Goal: Find specific page/section: Find specific page/section

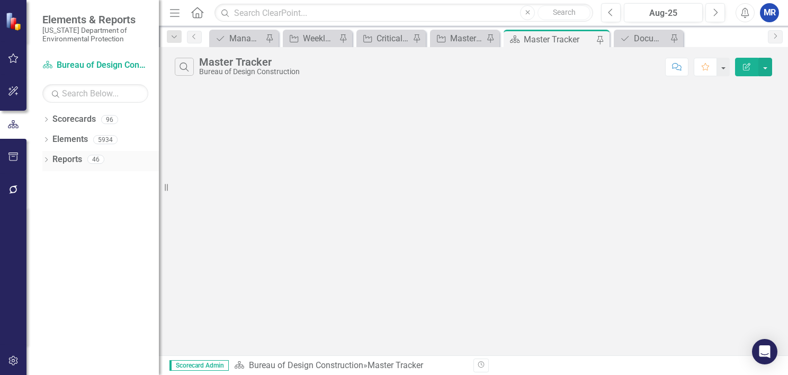
click at [45, 161] on icon "Dropdown" at bounding box center [45, 161] width 7 height 6
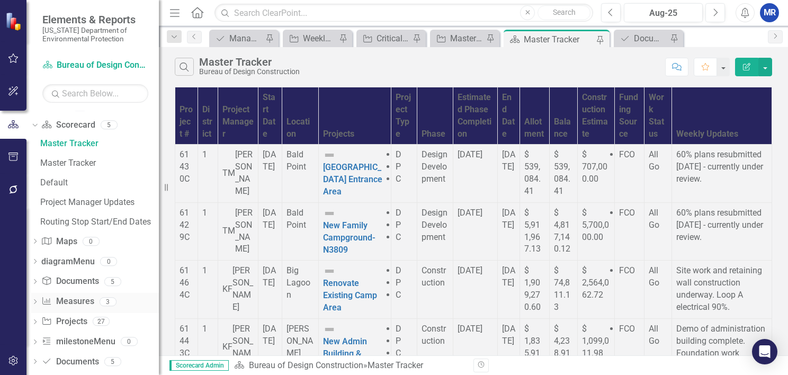
scroll to position [87, 0]
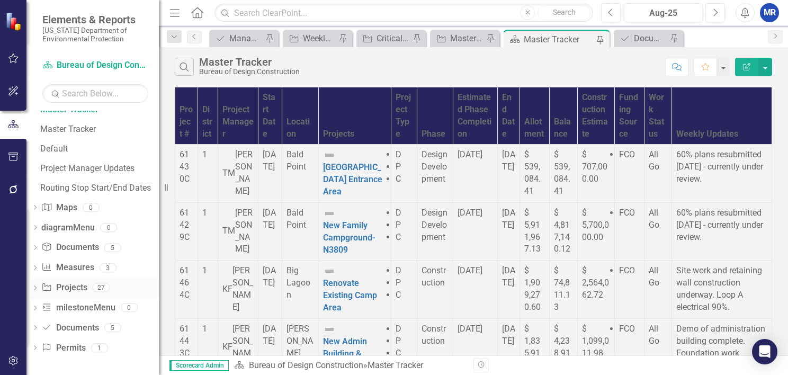
click at [39, 288] on icon "Dropdown" at bounding box center [34, 289] width 7 height 6
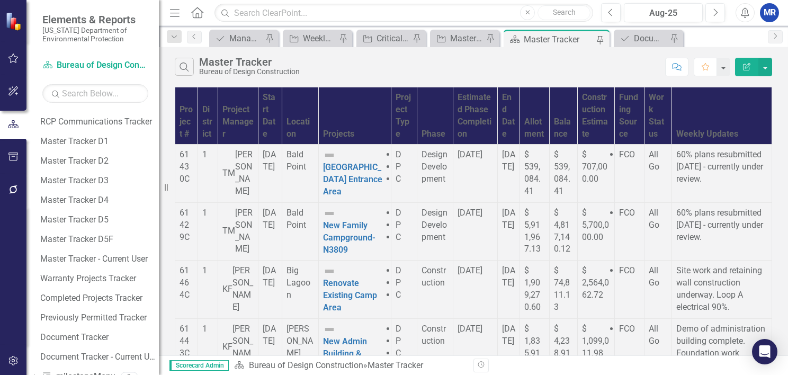
scroll to position [457, 0]
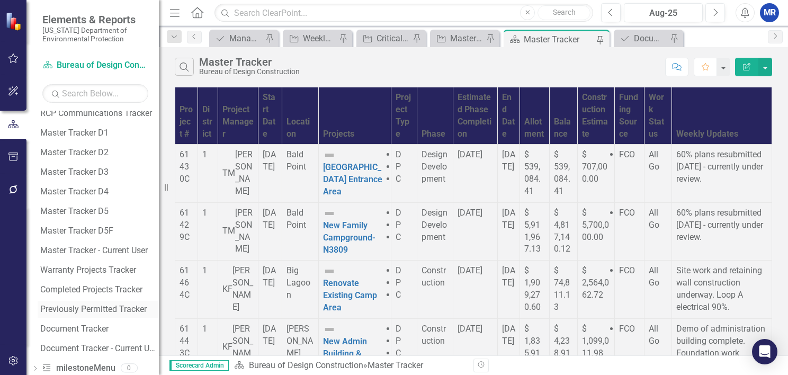
click at [112, 305] on div "Previously Permitted Tracker" at bounding box center [99, 309] width 119 height 10
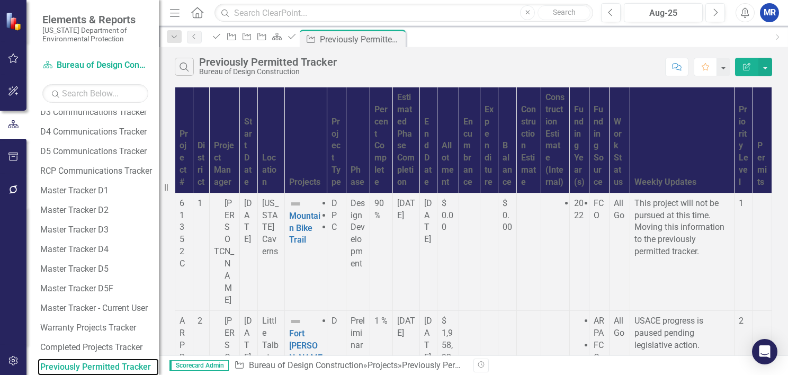
scroll to position [106, 0]
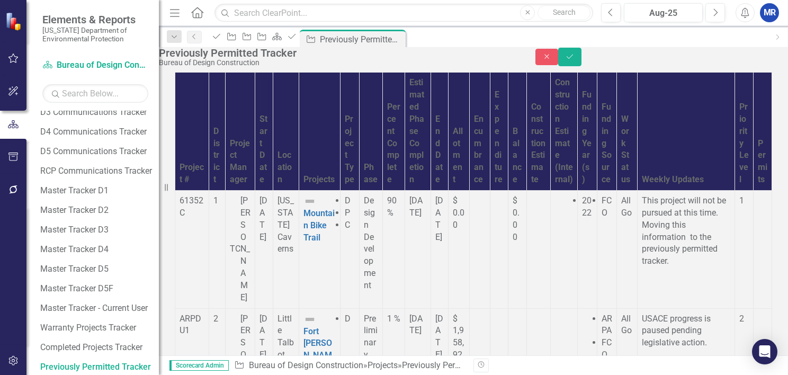
scroll to position [106, 932]
click at [552, 60] on icon "Close" at bounding box center [547, 56] width 10 height 7
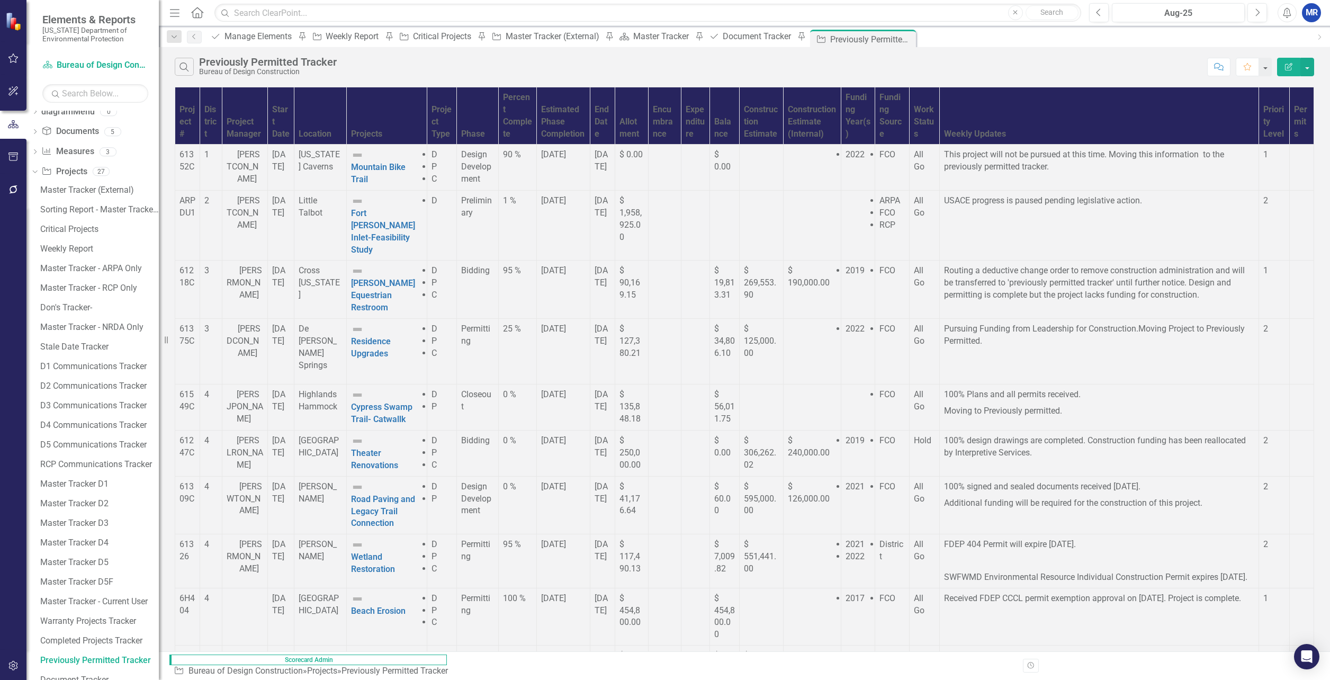
scroll to position [107, 0]
click at [575, 37] on div "Master Tracker (External)" at bounding box center [554, 36] width 97 height 13
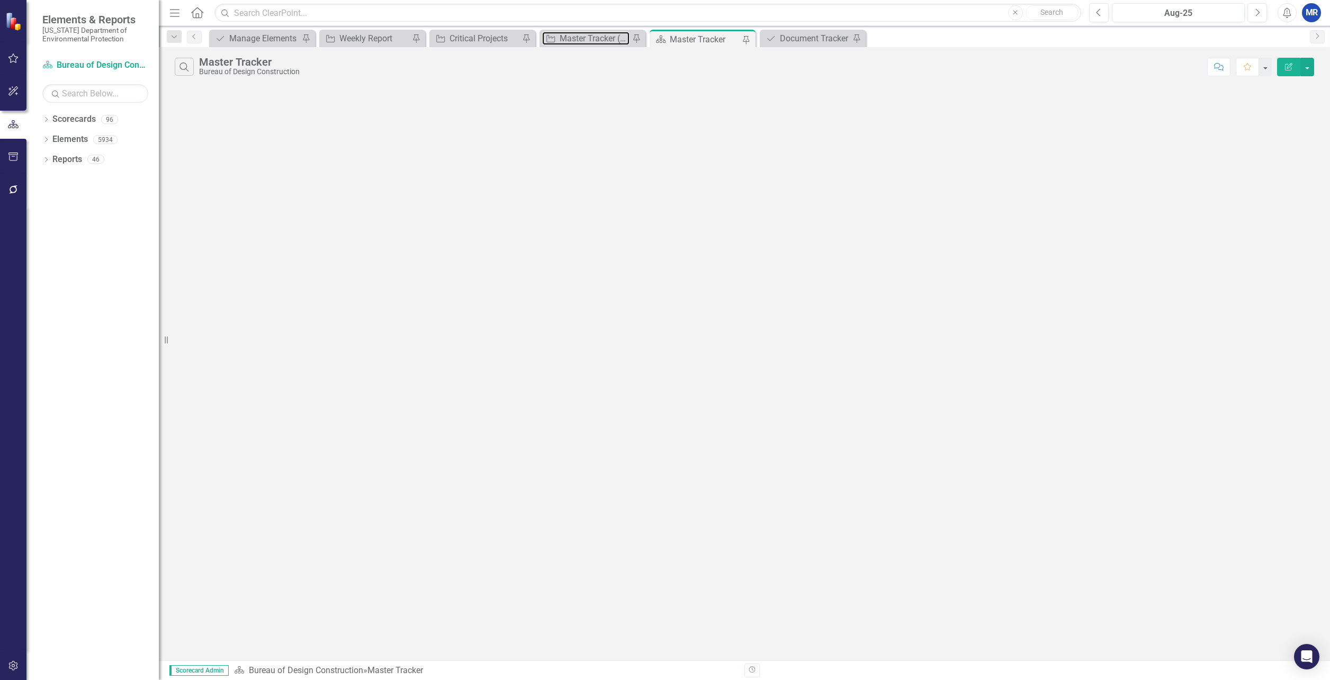
click at [555, 38] on icon at bounding box center [550, 38] width 8 height 7
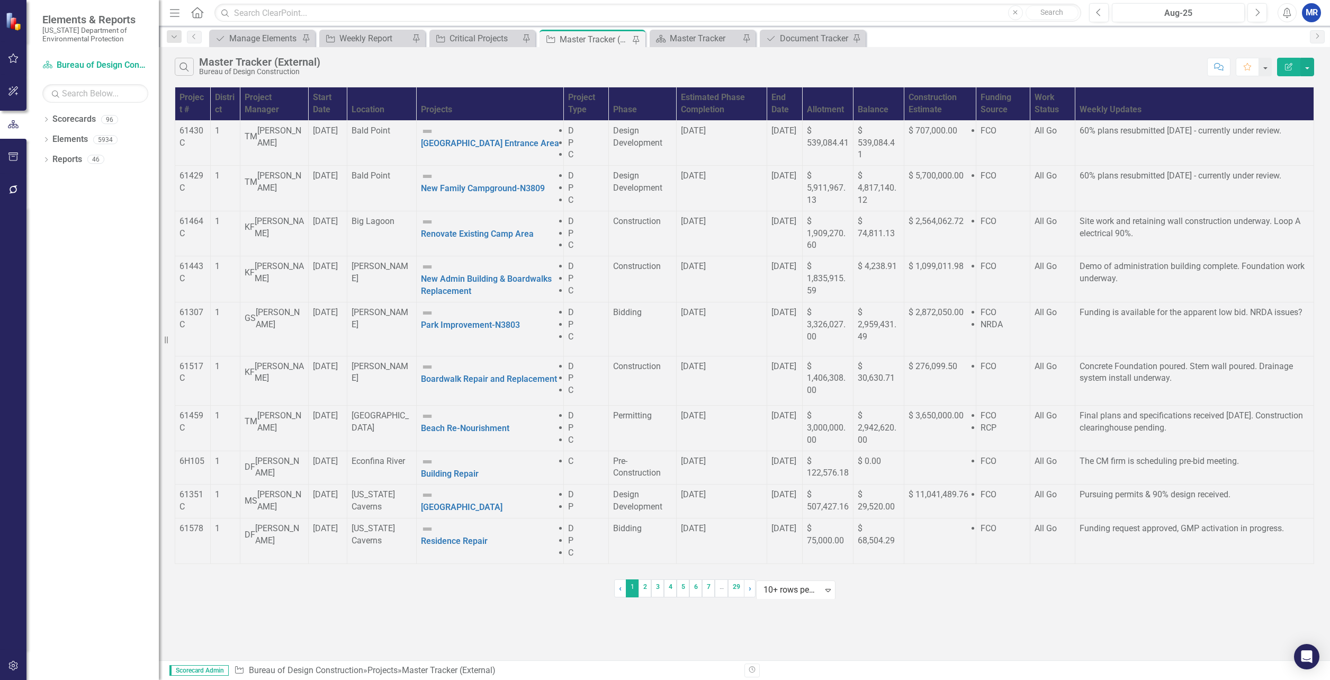
click at [676, 166] on td "Design Development" at bounding box center [642, 143] width 67 height 46
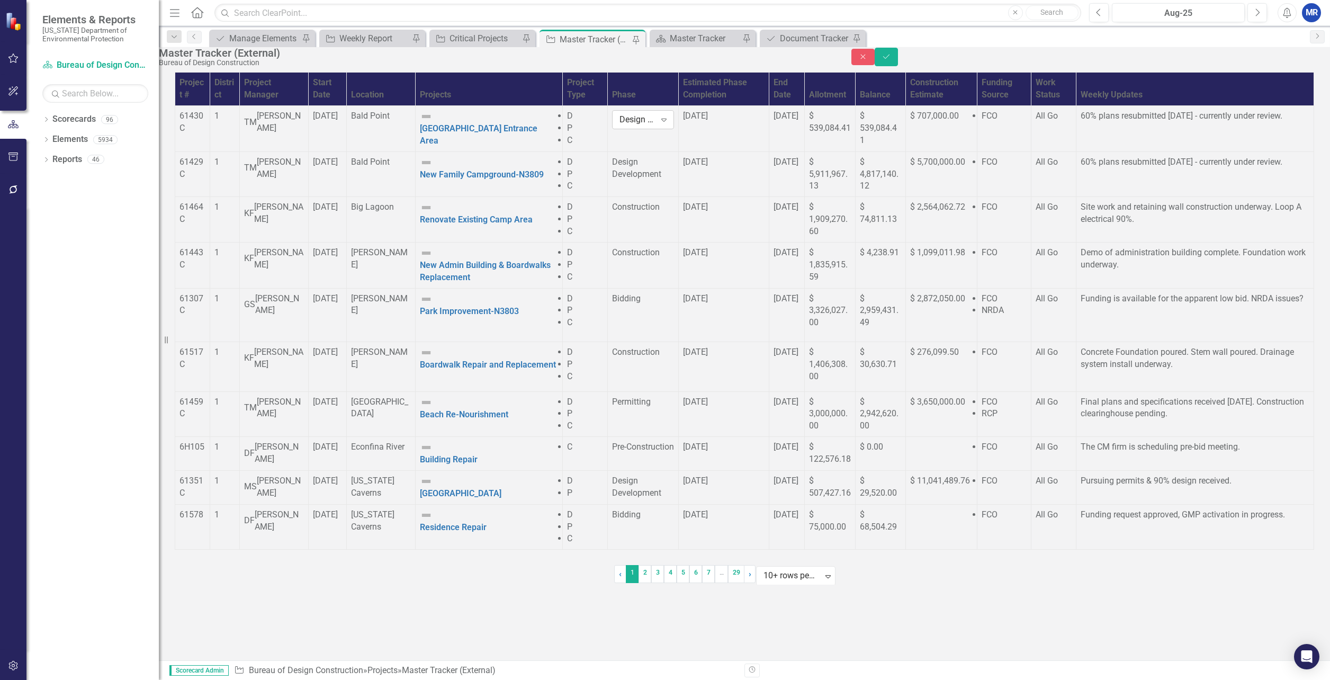
drag, startPoint x: 739, startPoint y: 169, endPoint x: 734, endPoint y: 154, distance: 15.9
click at [673, 128] on div "Expand" at bounding box center [663, 119] width 19 height 17
click at [868, 59] on icon "Close" at bounding box center [863, 56] width 10 height 7
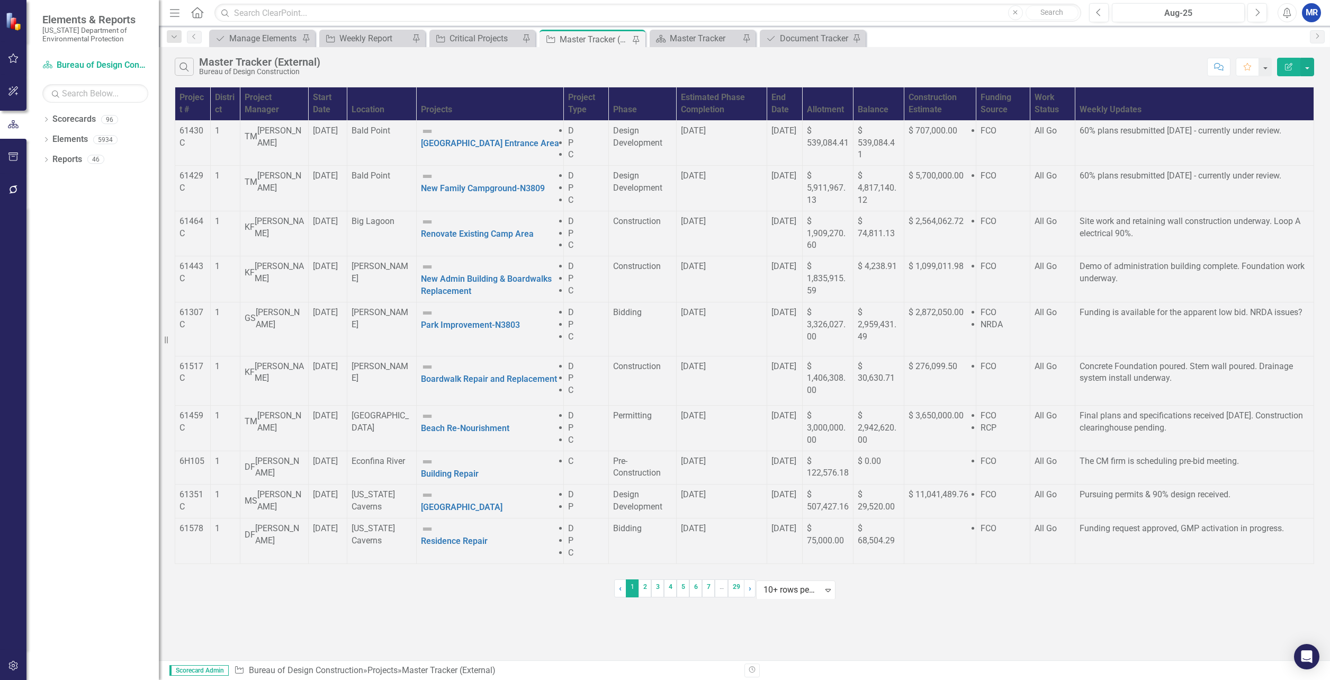
click at [1057, 136] on span "All Go" at bounding box center [1046, 130] width 22 height 10
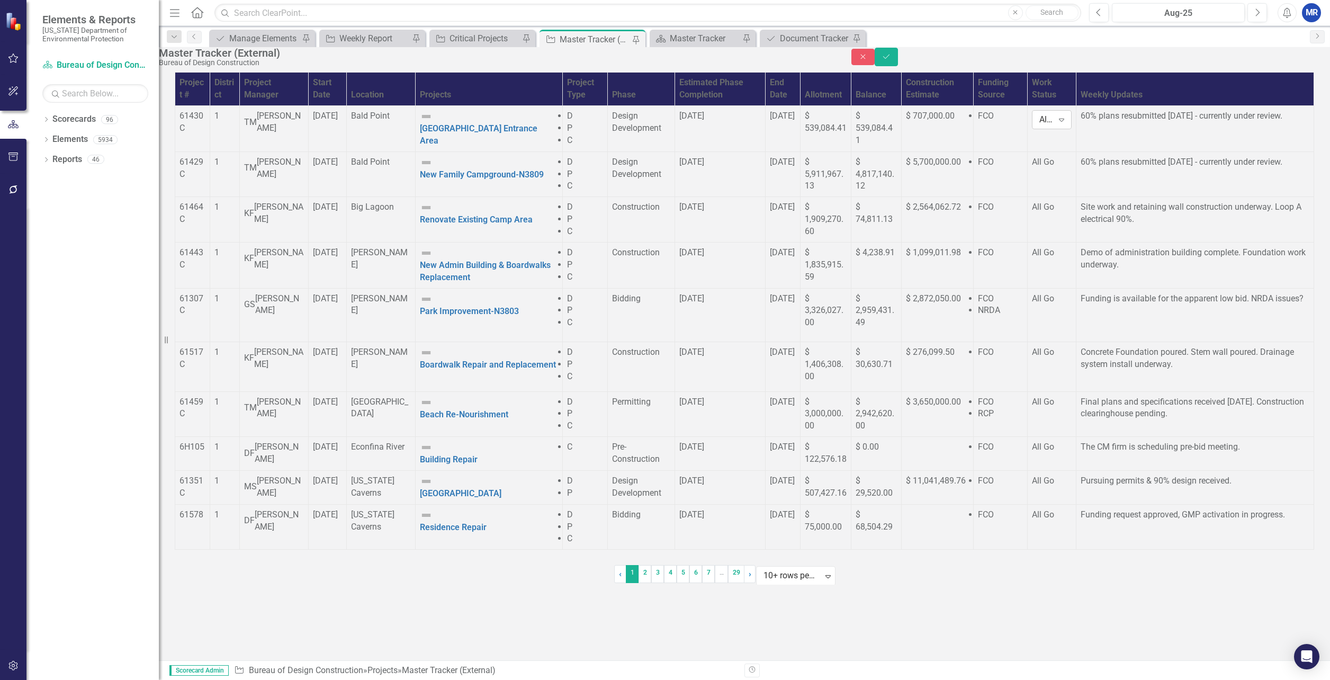
drag, startPoint x: 1139, startPoint y: 155, endPoint x: 1143, endPoint y: 149, distance: 6.9
click at [1067, 124] on icon "Expand" at bounding box center [1061, 119] width 11 height 8
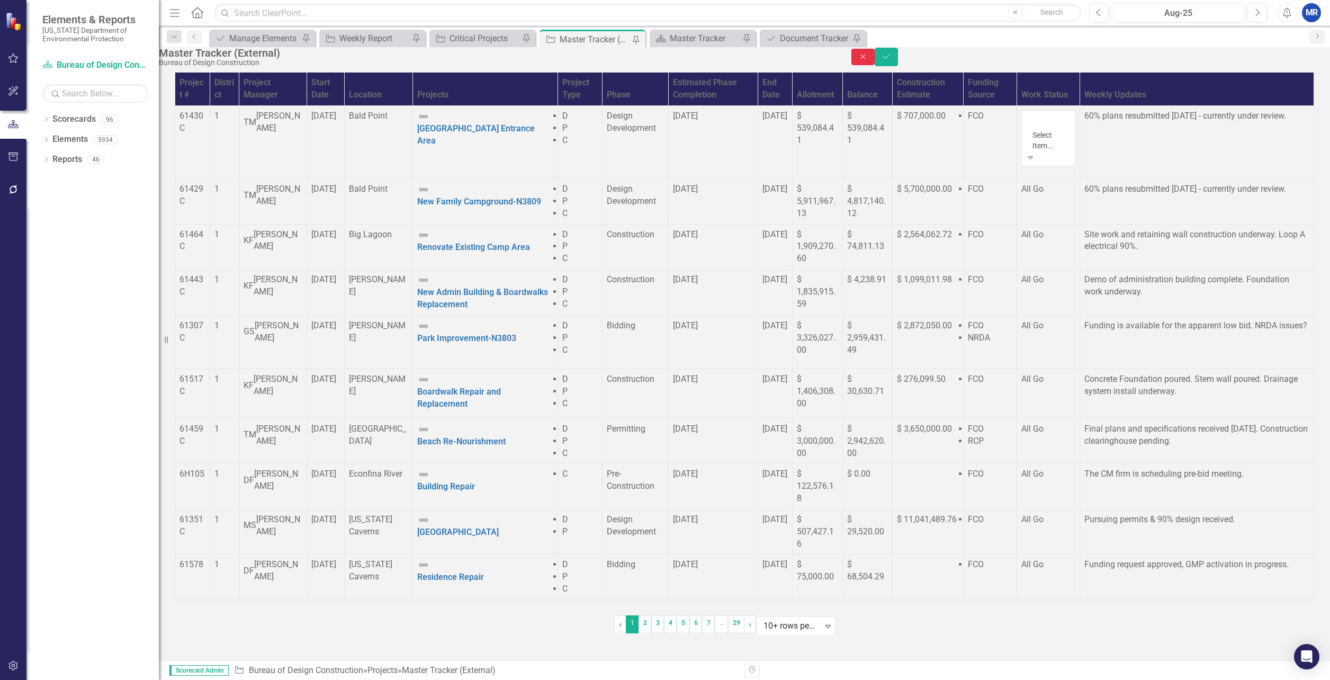
click at [868, 59] on icon "Close" at bounding box center [863, 56] width 10 height 7
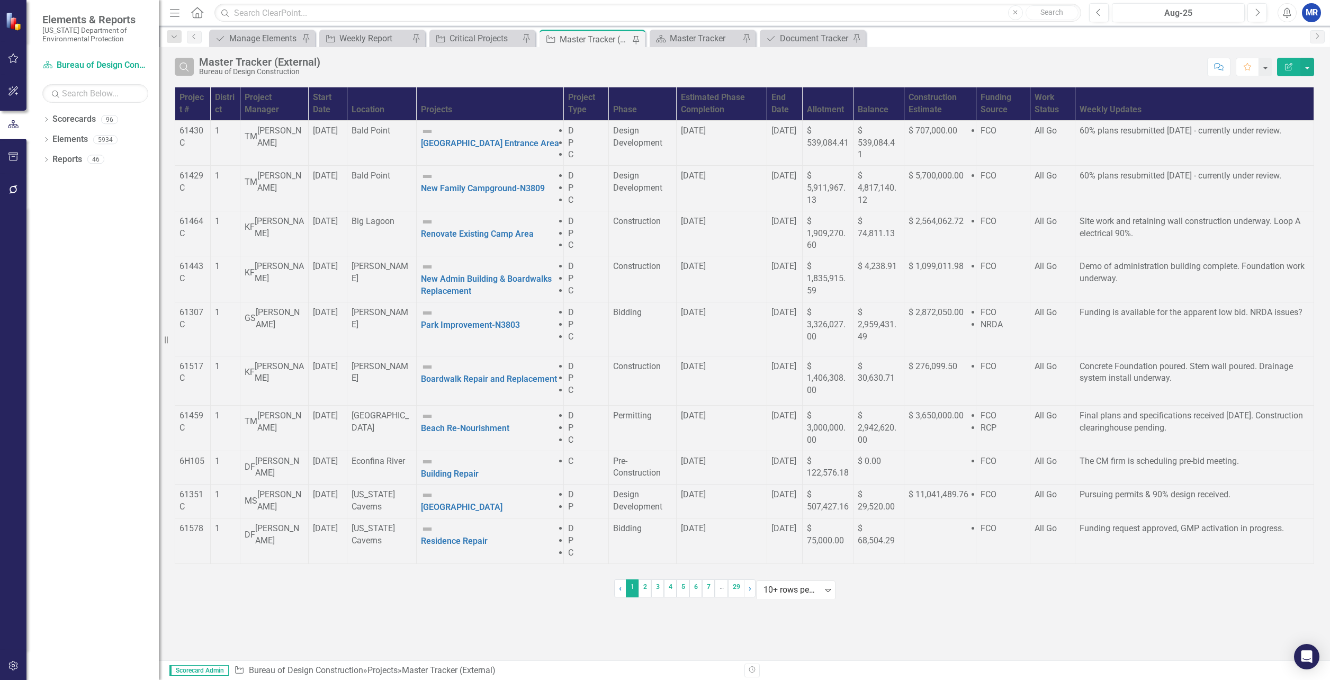
click at [181, 71] on icon "Search" at bounding box center [184, 67] width 12 height 10
click at [251, 68] on input "text" at bounding box center [700, 68] width 1003 height 20
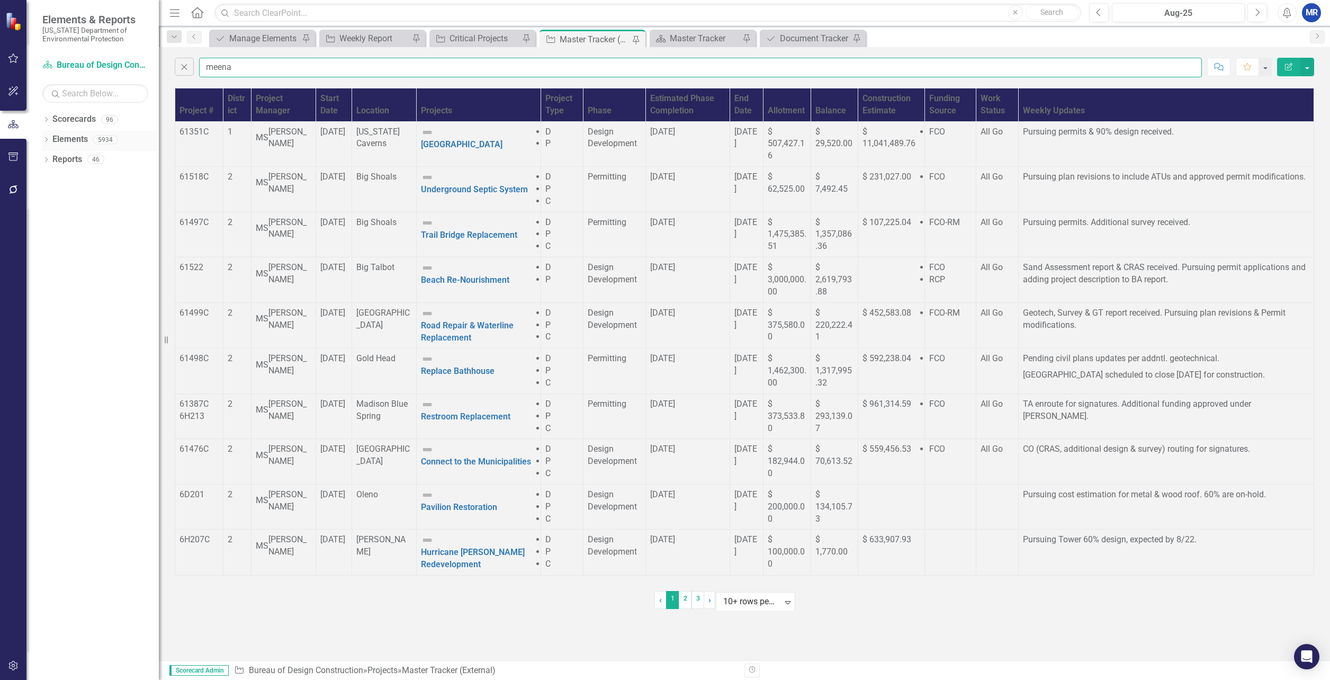
type input "meena"
click at [48, 139] on icon "Dropdown" at bounding box center [45, 141] width 7 height 6
click at [52, 215] on div "Dropdown Project Projects 374" at bounding box center [95, 221] width 127 height 20
click at [87, 217] on link "Project Projects" at bounding box center [65, 220] width 46 height 12
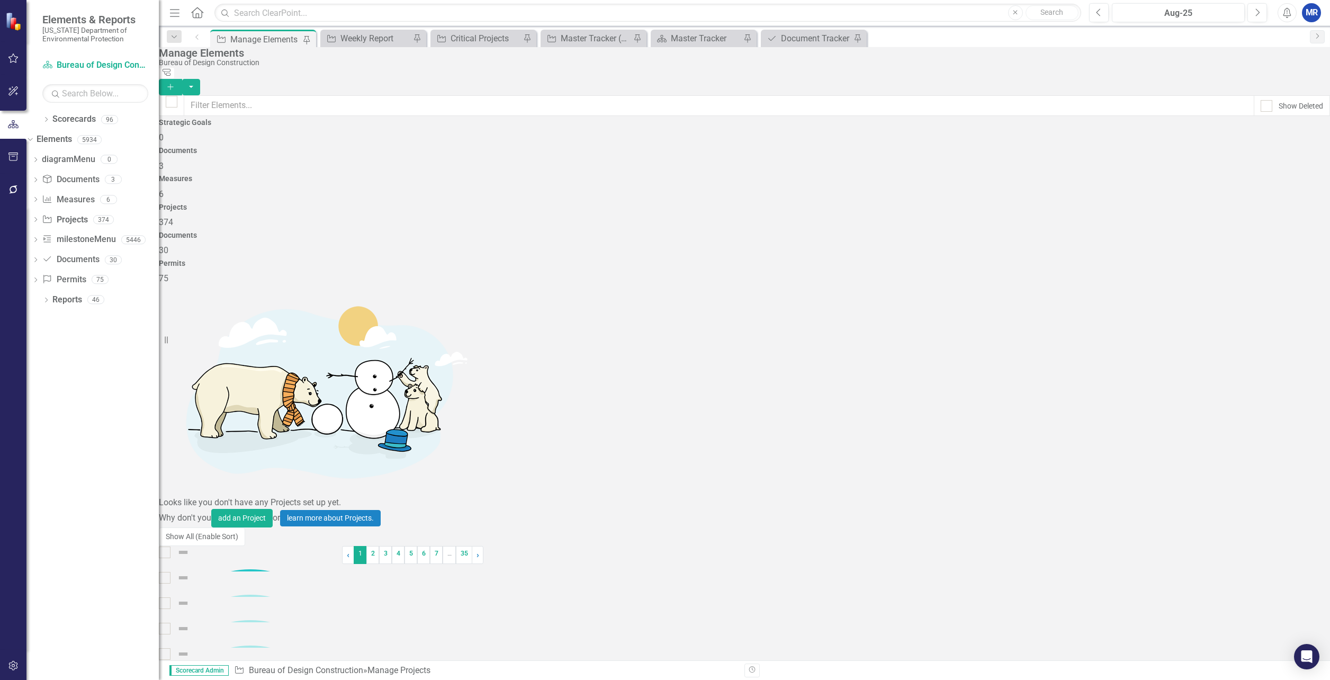
drag, startPoint x: 1297, startPoint y: 202, endPoint x: 1245, endPoint y: 223, distance: 55.8
click at [76, 399] on div "Dropdown Scorecards 96 Dropdown Florida Department of Environmental Protection …" at bounding box center [92, 395] width 132 height 569
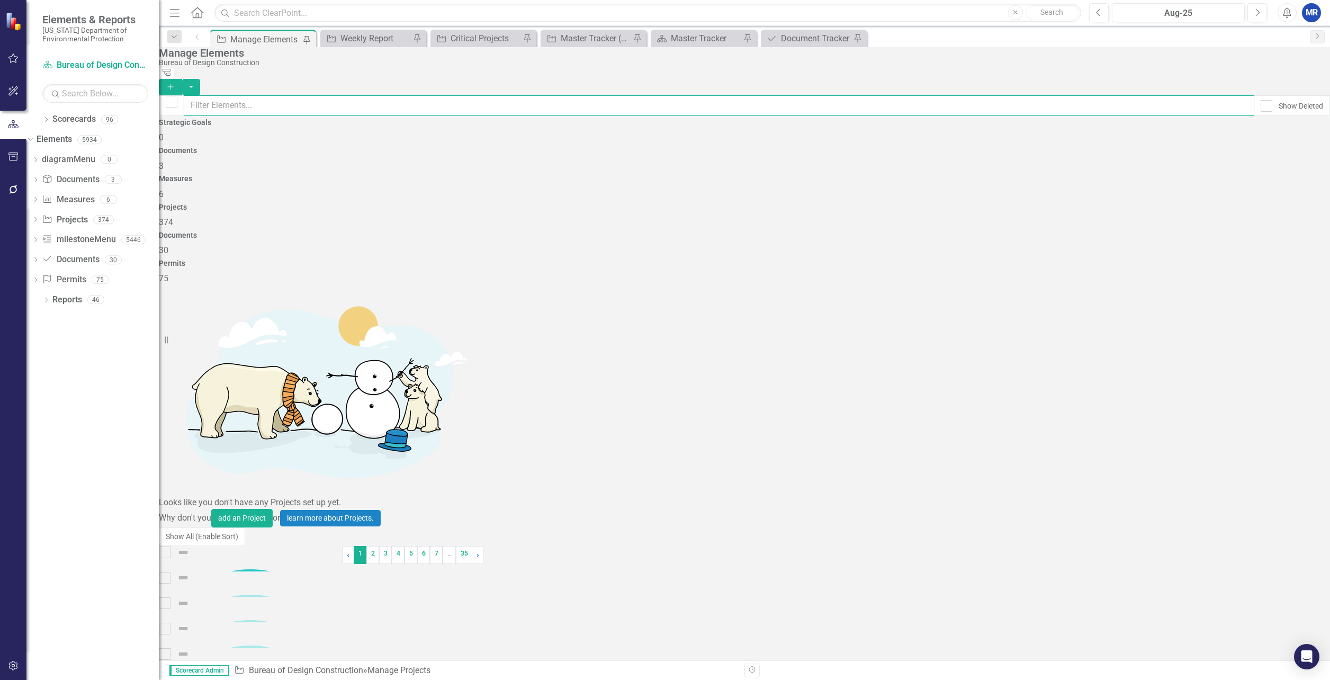
click at [288, 101] on input "text" at bounding box center [719, 105] width 1071 height 21
type input "u"
click at [1321, 122] on div "Strategic Goals 0 Documents 3 Measures 6 Projects 374 Documents 30 Permits 75" at bounding box center [744, 202] width 1171 height 166
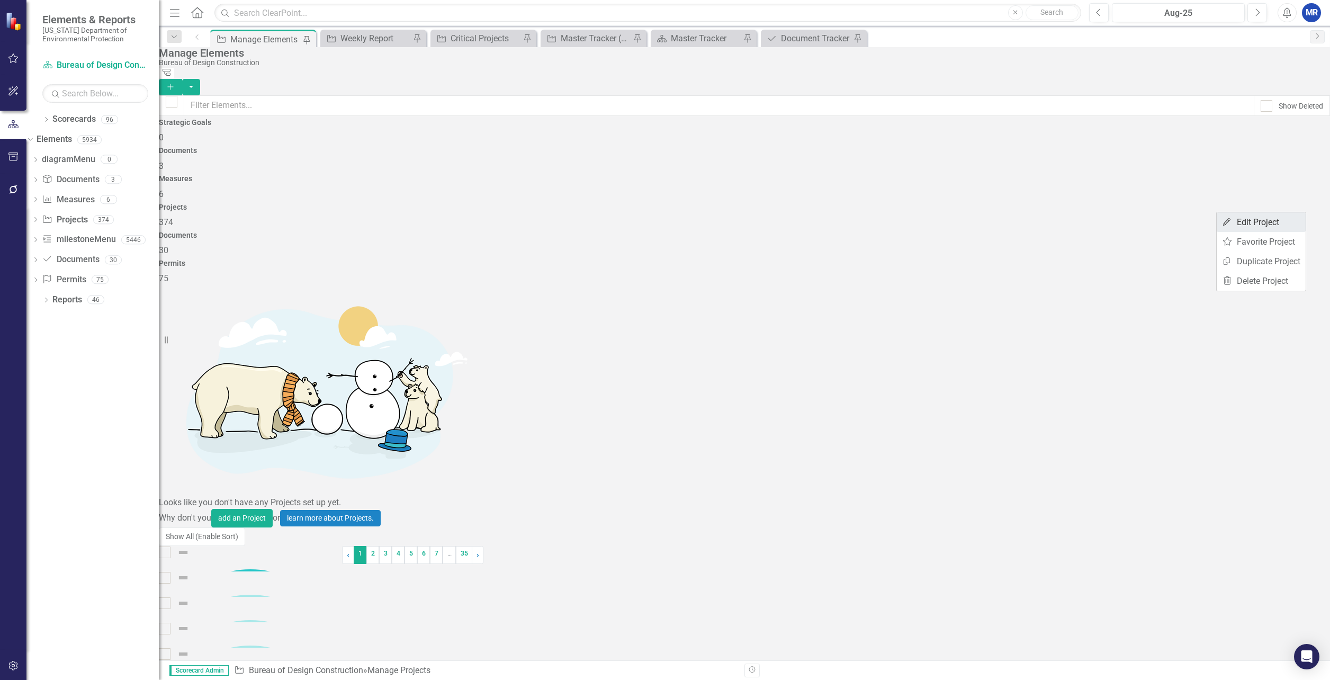
click at [1289, 222] on link "Edit Edit Project" at bounding box center [1261, 222] width 89 height 20
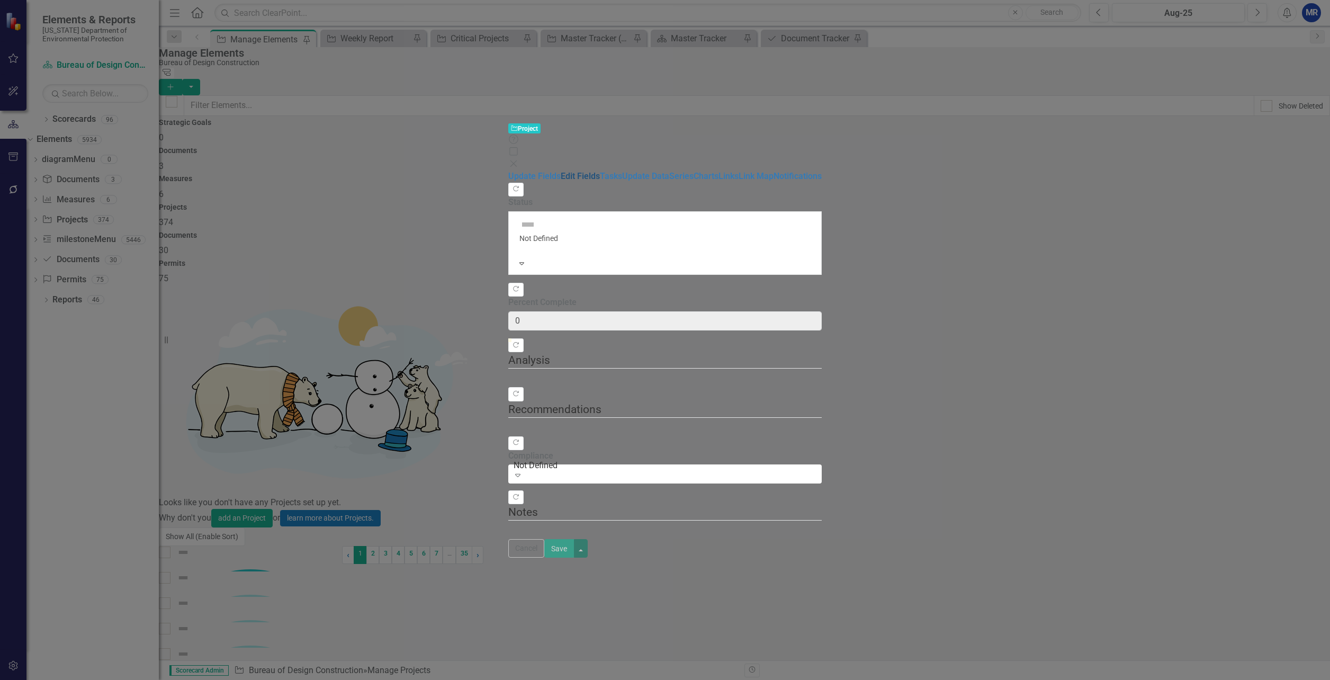
click at [561, 171] on link "Edit Fields" at bounding box center [580, 176] width 39 height 10
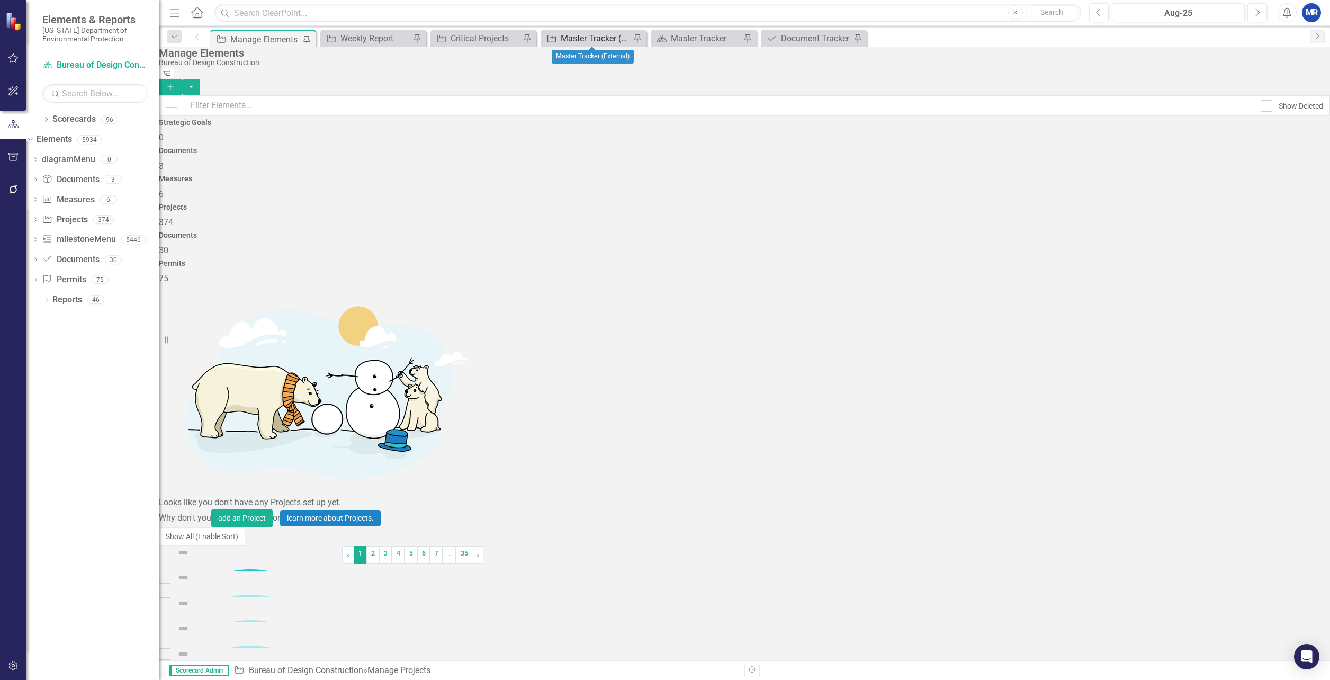
click at [561, 34] on div "Master Tracker (External)" at bounding box center [596, 38] width 70 height 13
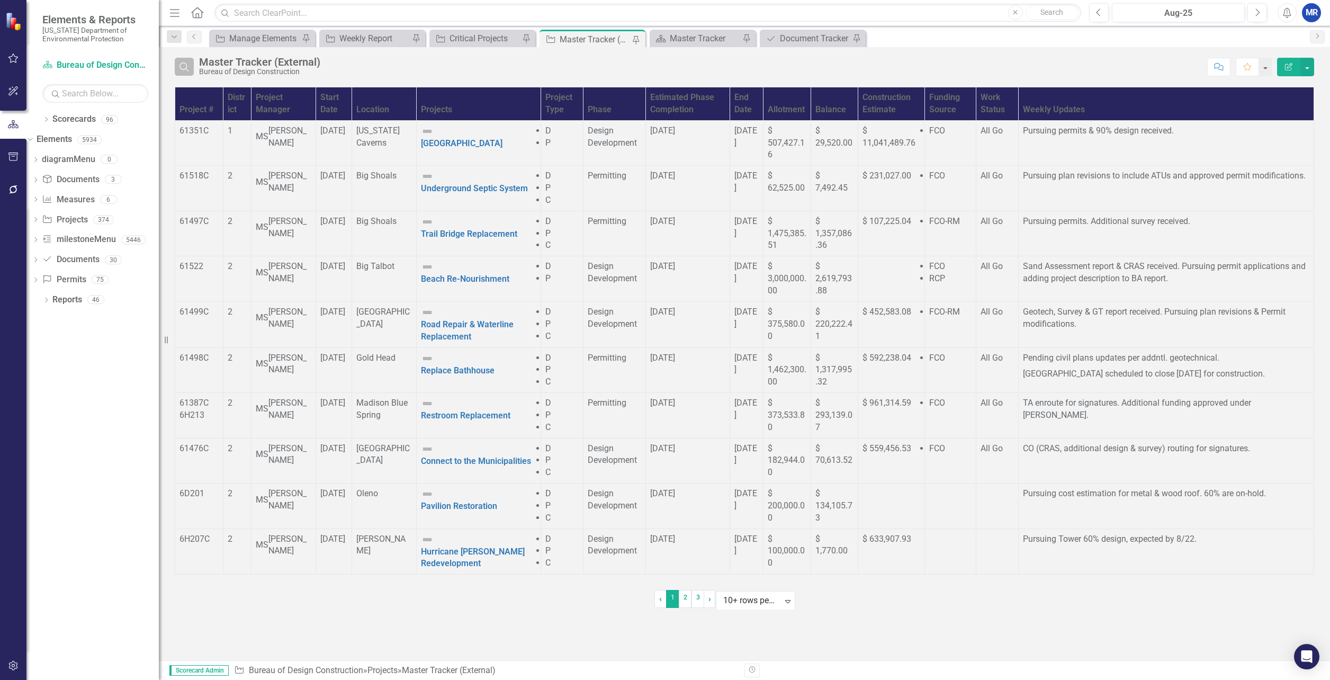
click at [184, 66] on icon "Search" at bounding box center [184, 67] width 12 height 10
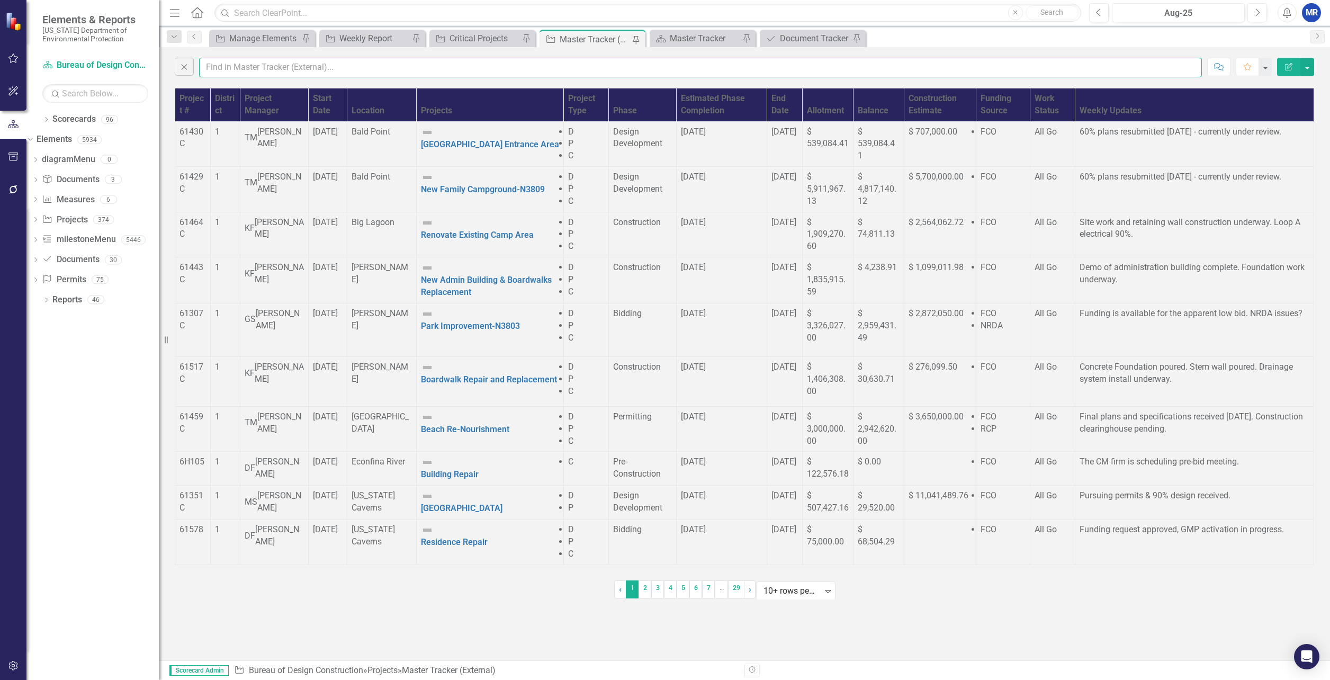
click at [237, 67] on input "text" at bounding box center [700, 68] width 1003 height 20
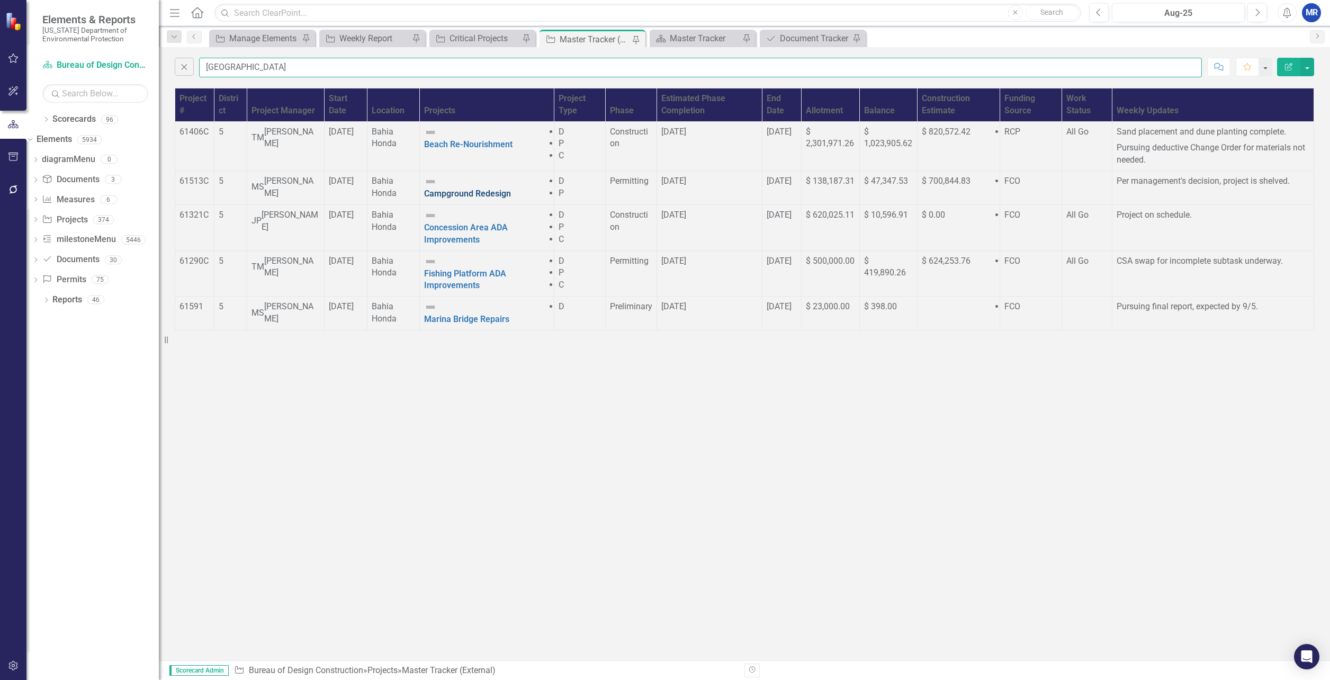
type input "bahia"
click at [511, 199] on link "Campground Redesign" at bounding box center [467, 193] width 87 height 10
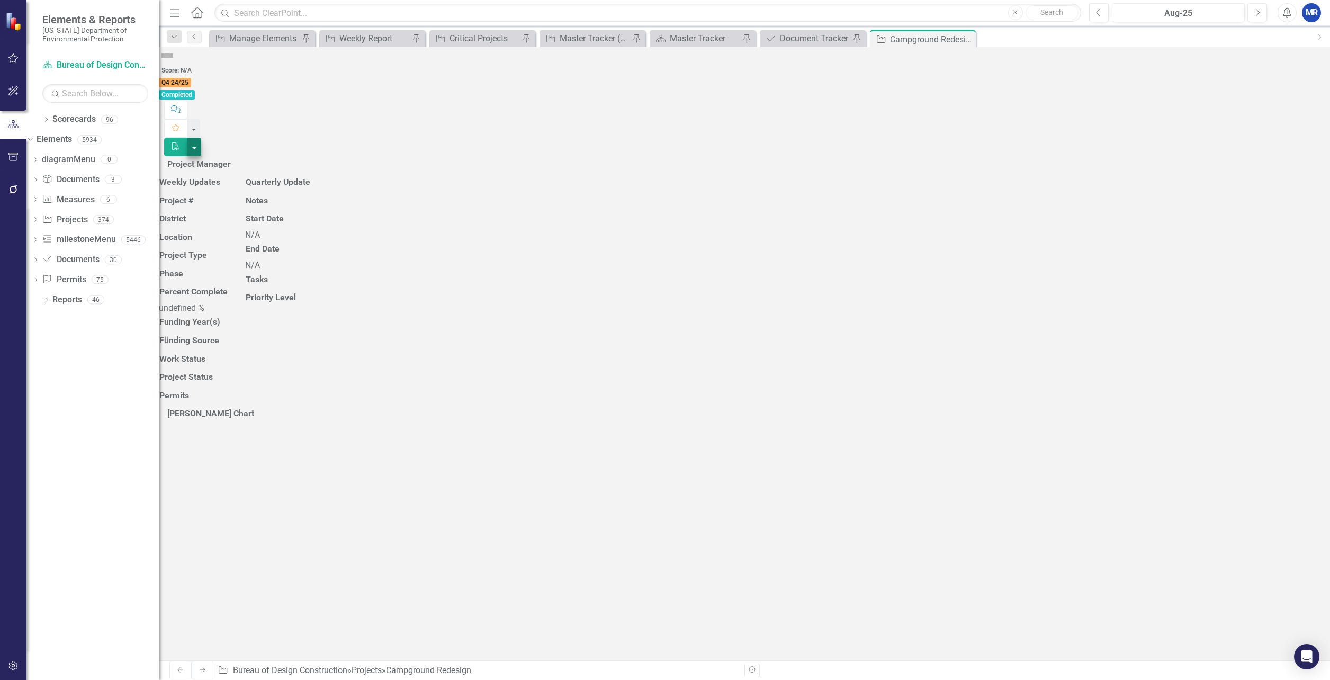
click at [201, 138] on button "button" at bounding box center [194, 147] width 14 height 19
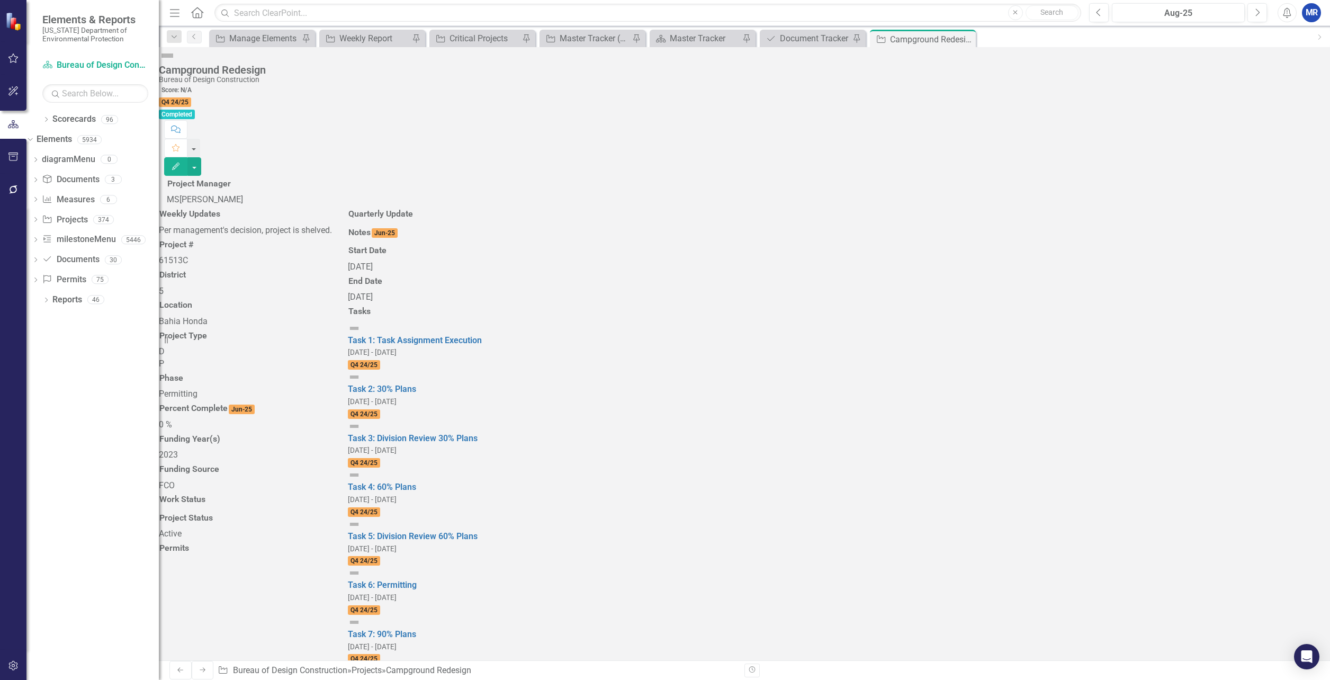
click at [1016, 84] on div "Score: N/A Q4 24/25 Completed Comment Favorite Edit" at bounding box center [744, 130] width 1171 height 92
click at [176, 64] on img at bounding box center [167, 55] width 17 height 17
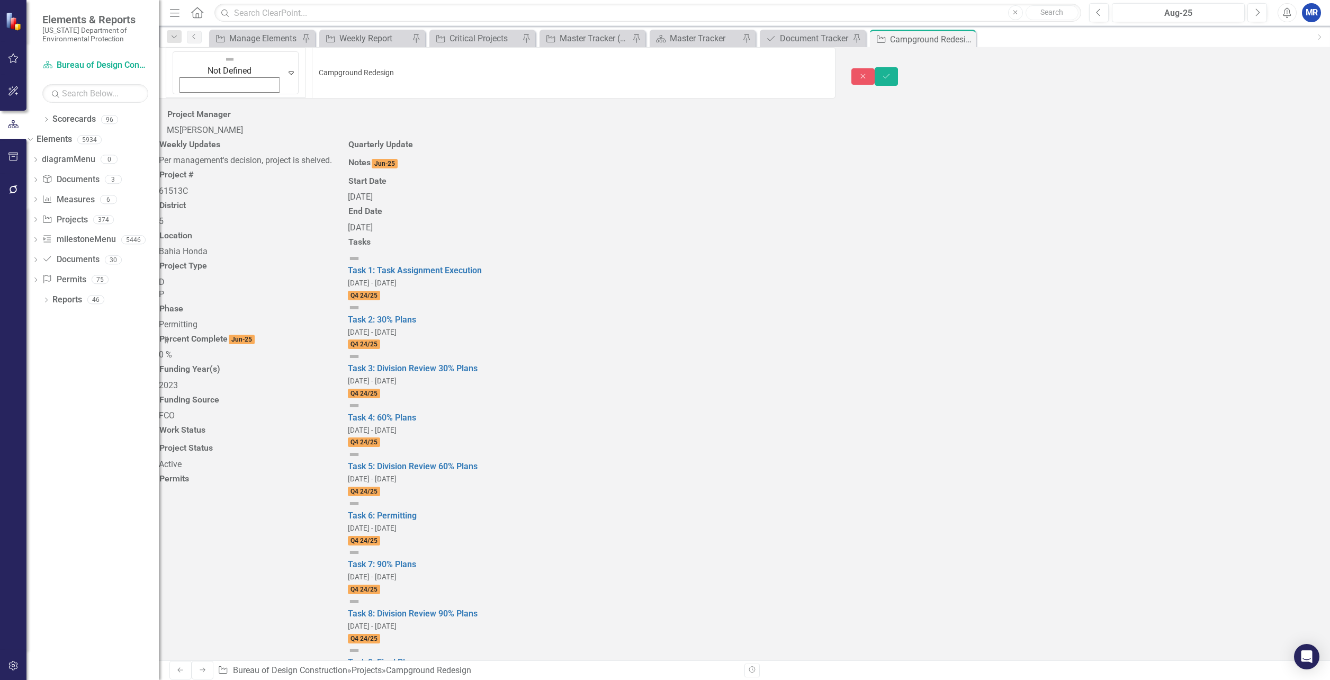
click at [224, 65] on img at bounding box center [229, 59] width 11 height 11
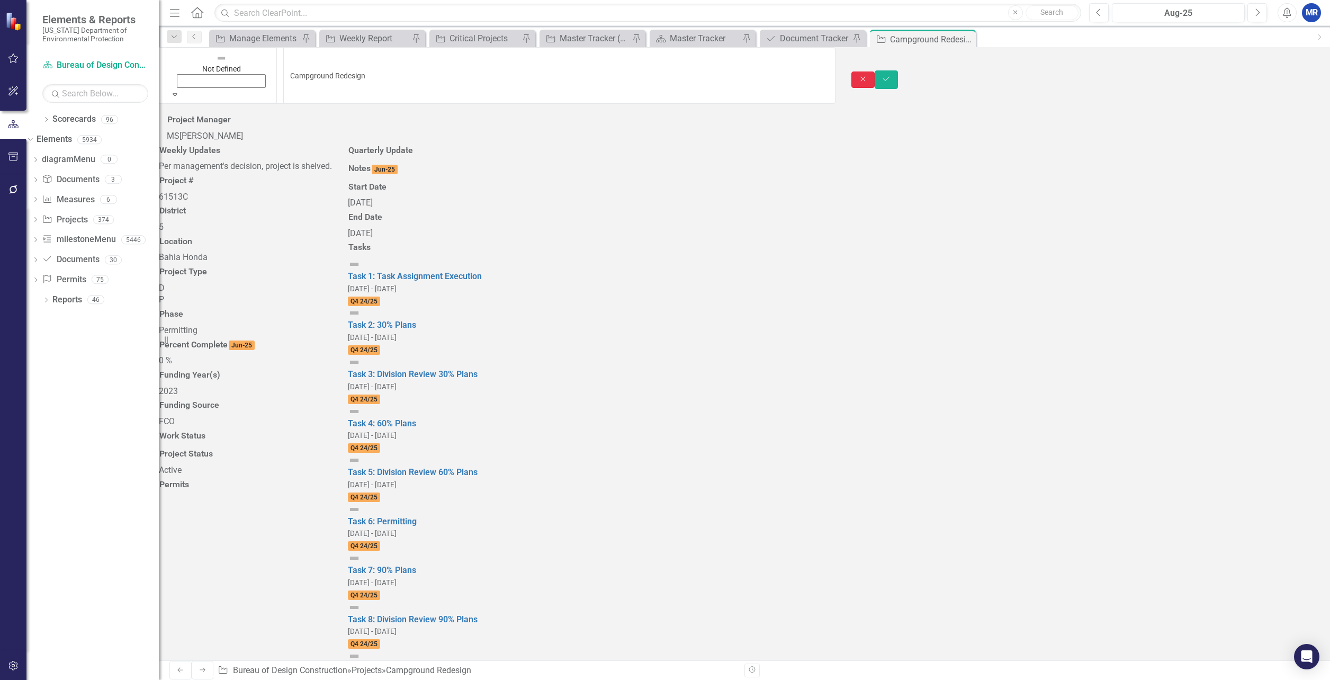
click at [868, 75] on icon "Close" at bounding box center [863, 78] width 10 height 7
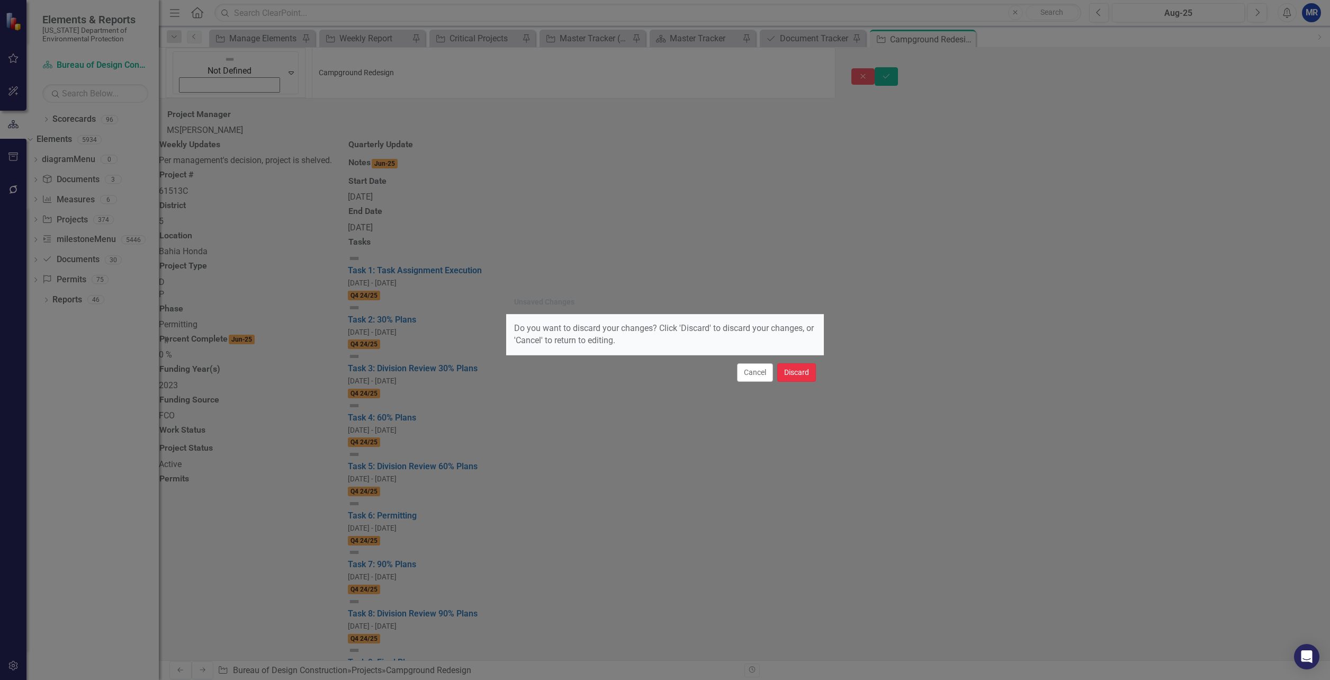
click at [797, 373] on button "Discard" at bounding box center [796, 372] width 39 height 19
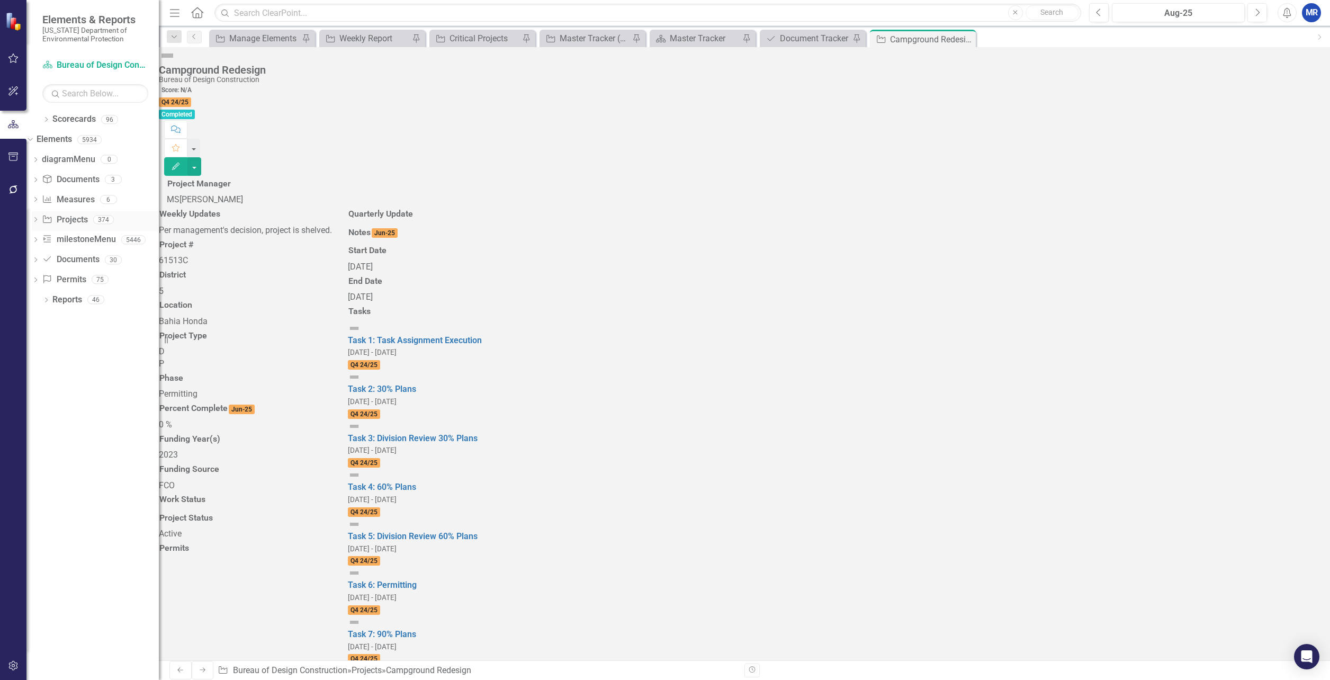
click at [87, 214] on link "Project Projects" at bounding box center [65, 220] width 46 height 12
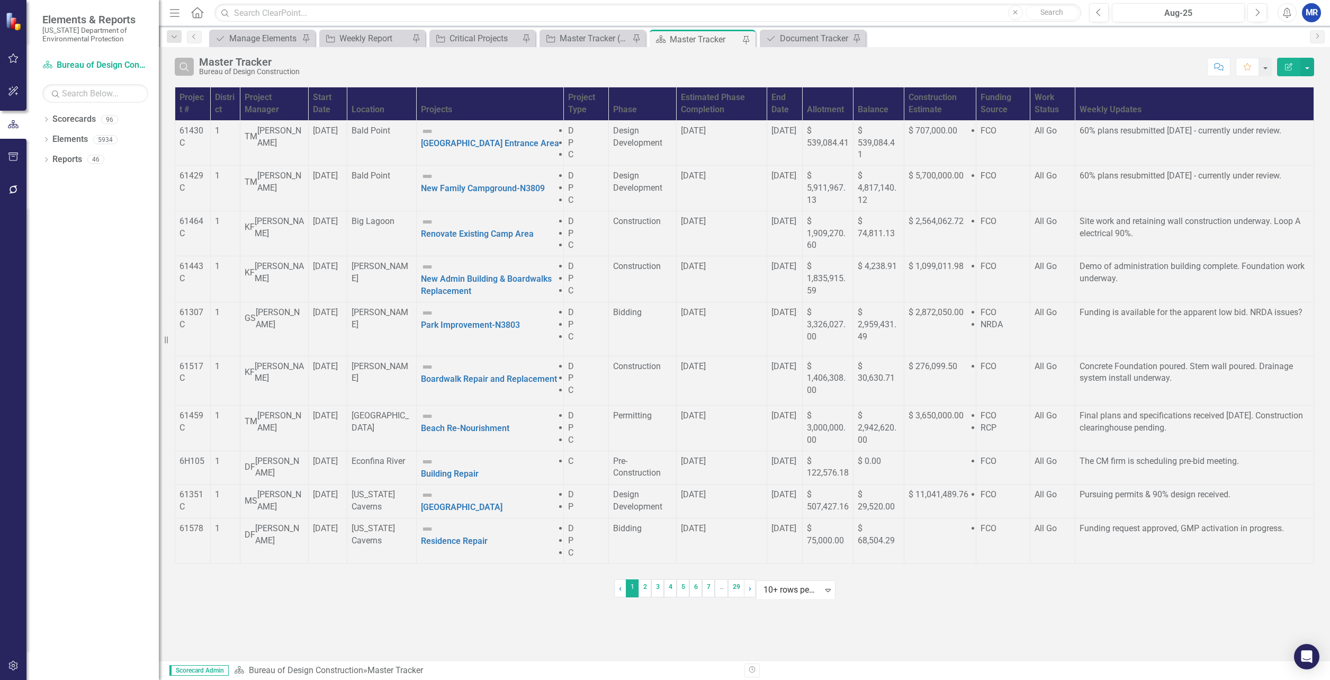
click at [186, 70] on icon "Search" at bounding box center [184, 67] width 12 height 10
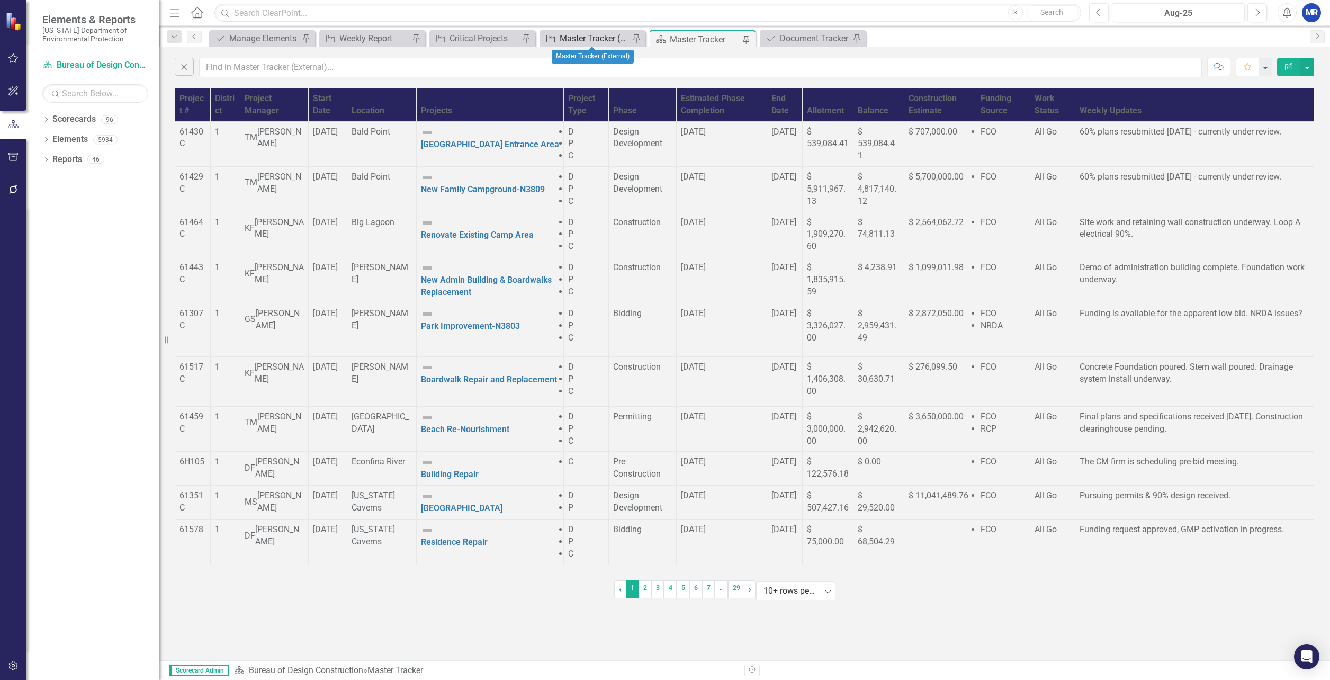
click at [605, 34] on div "Master Tracker (External)" at bounding box center [595, 38] width 70 height 13
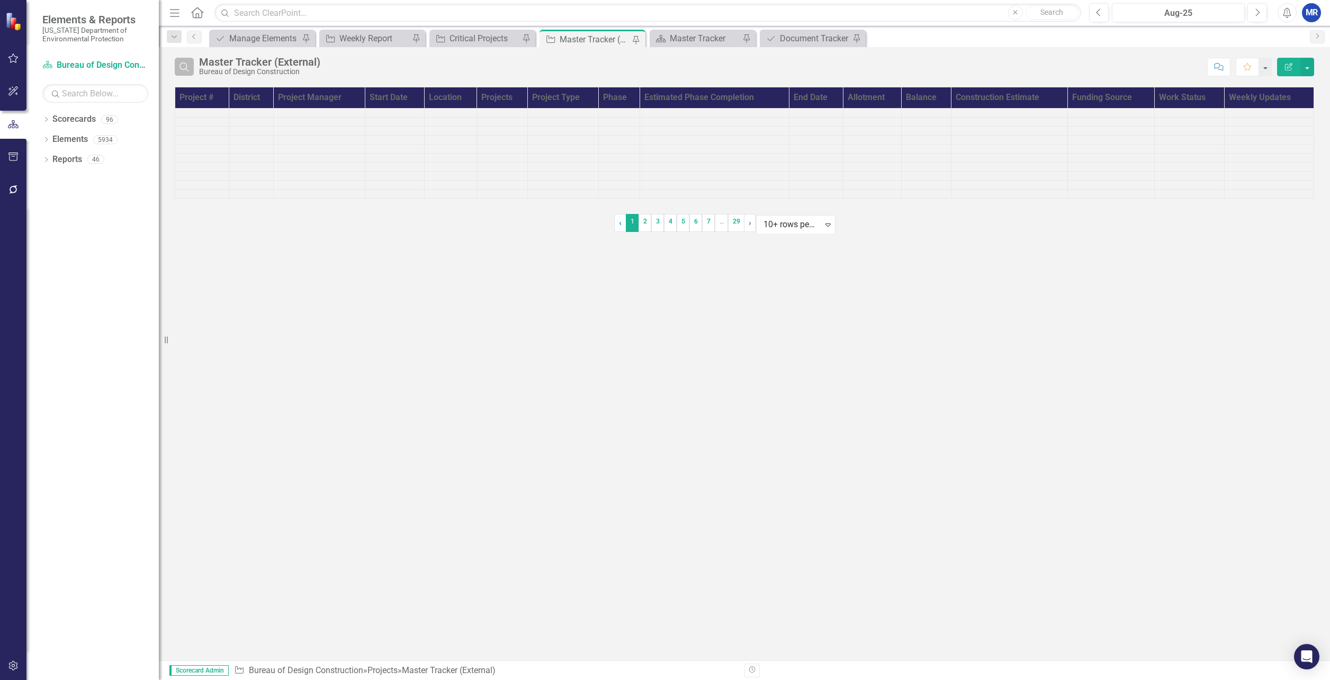
click at [189, 68] on icon "Search" at bounding box center [184, 67] width 12 height 10
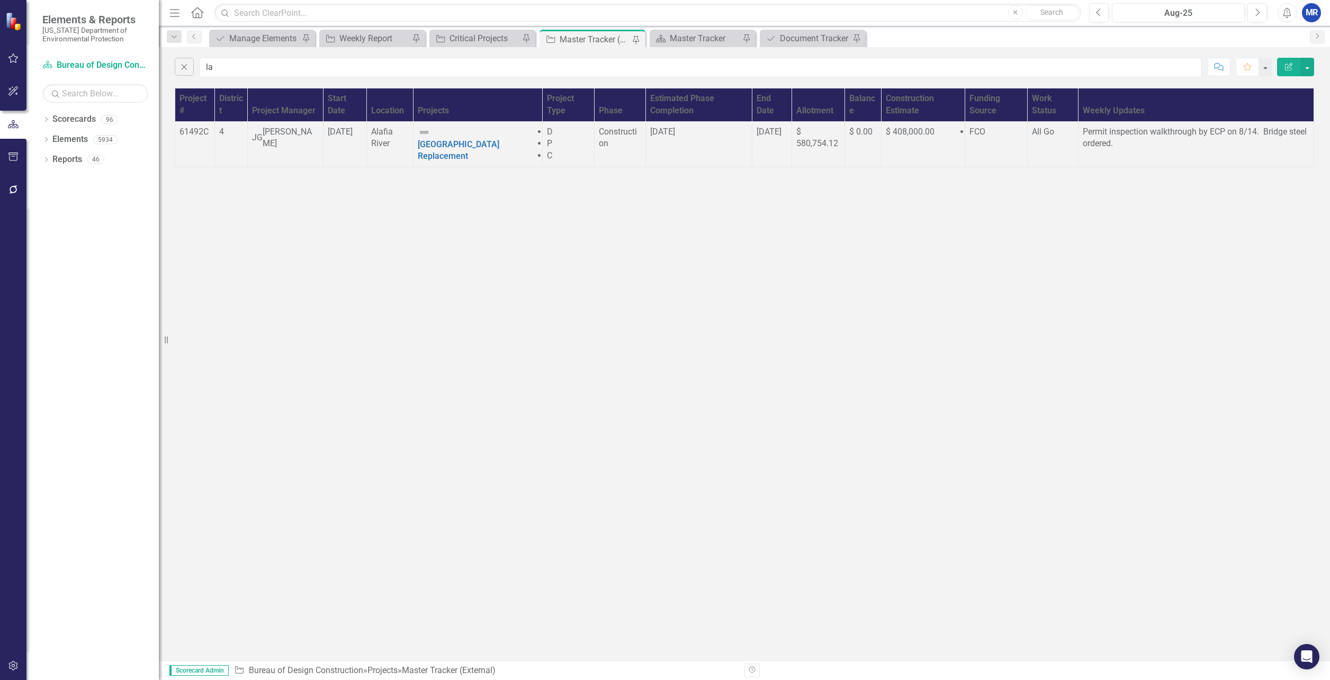
type input "l"
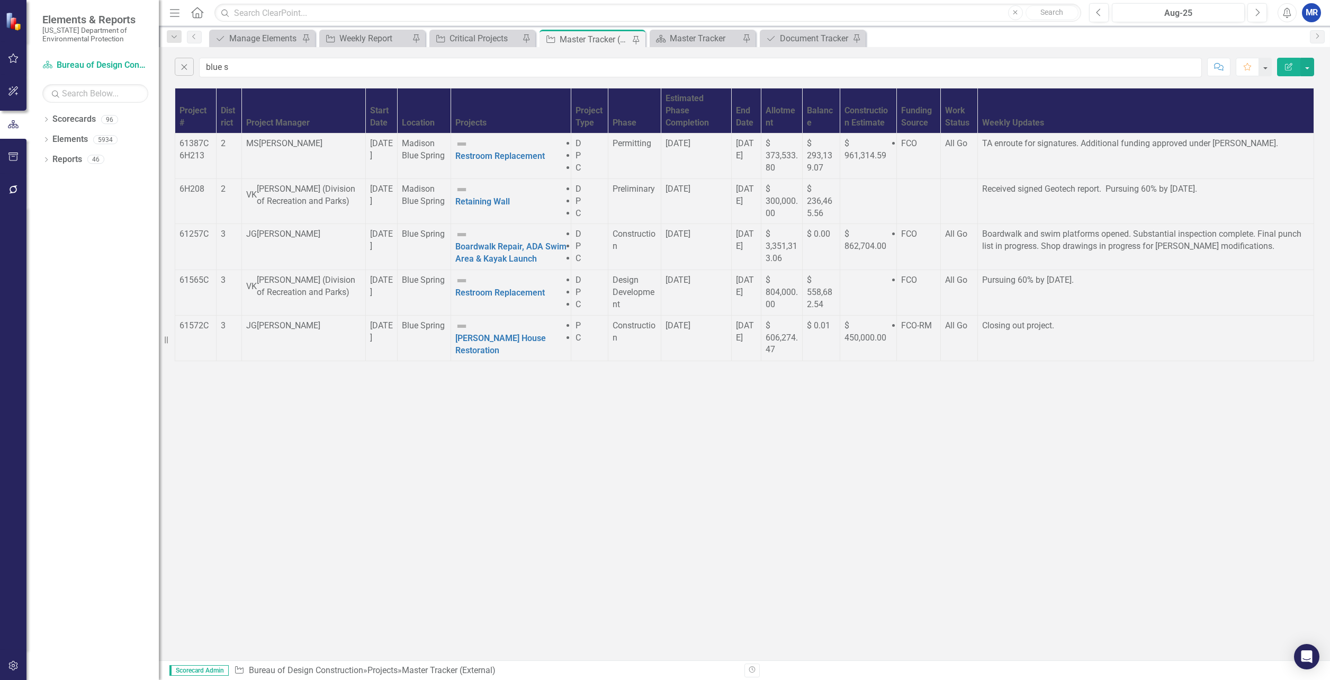
type input "blue s"
